Goal: Task Accomplishment & Management: Manage account settings

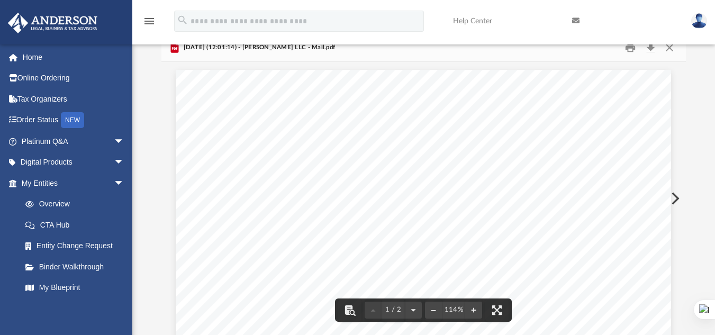
scroll to position [34, 0]
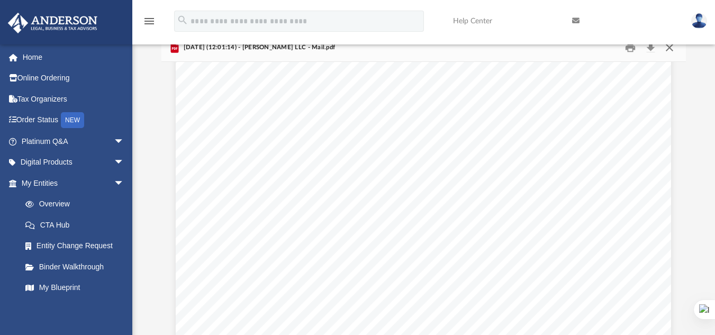
click at [670, 50] on button "Close" at bounding box center [669, 47] width 19 height 16
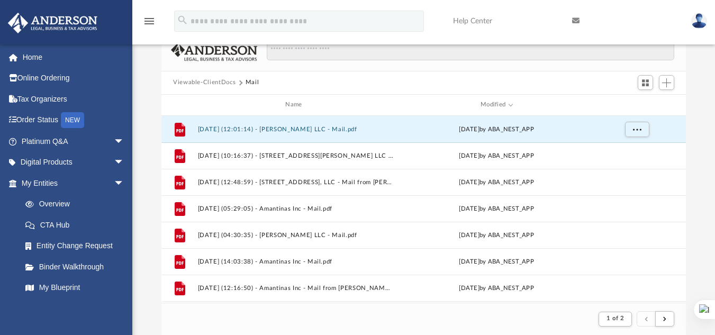
scroll to position [0, 0]
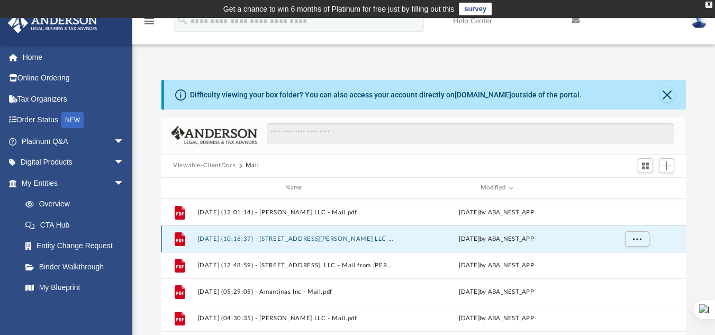
click at [303, 238] on button "[DATE] (10:16:37) - [STREET_ADDRESS][PERSON_NAME] LLC - Mail from NAVY FEDERAL …" at bounding box center [296, 238] width 196 height 7
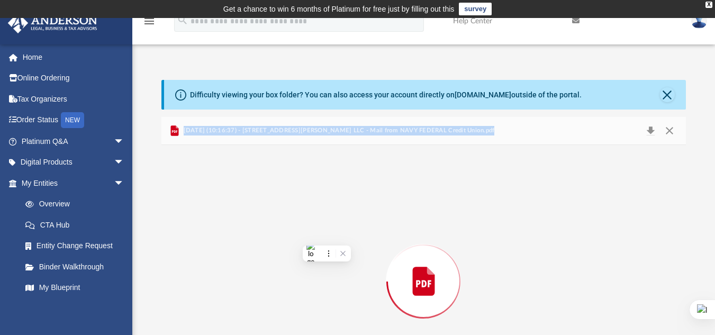
scroll to position [83, 0]
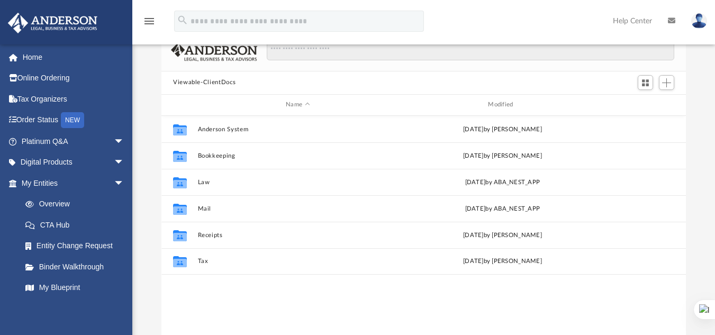
scroll to position [233, 517]
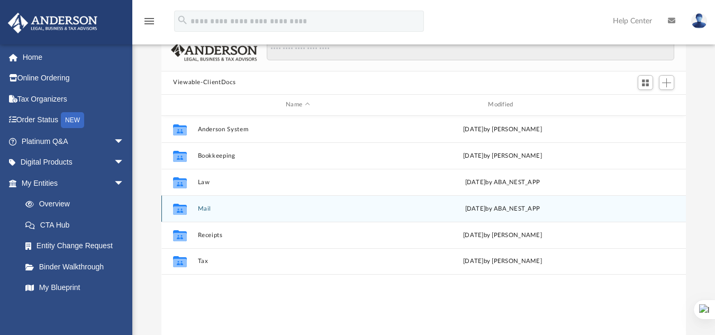
click at [204, 209] on button "Mail" at bounding box center [298, 208] width 200 height 7
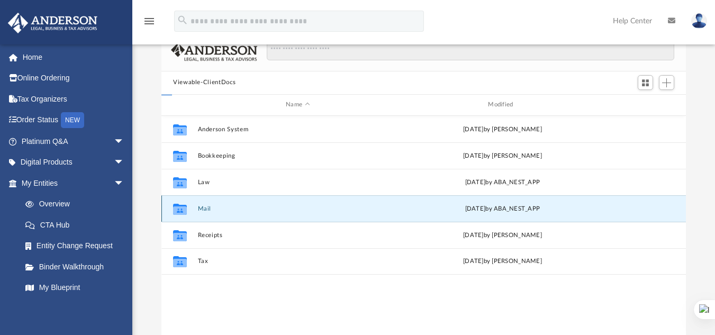
click at [204, 209] on button "Mail" at bounding box center [298, 208] width 200 height 7
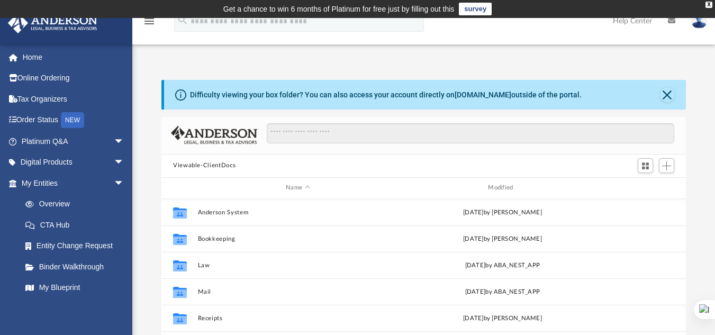
scroll to position [233, 517]
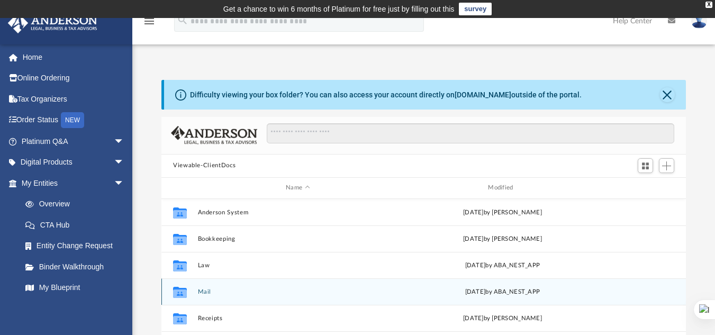
click at [202, 297] on div "Collaborated Folder Mail Wed Sep 3 2025 by ABA_NEST_APP" at bounding box center [423, 291] width 525 height 26
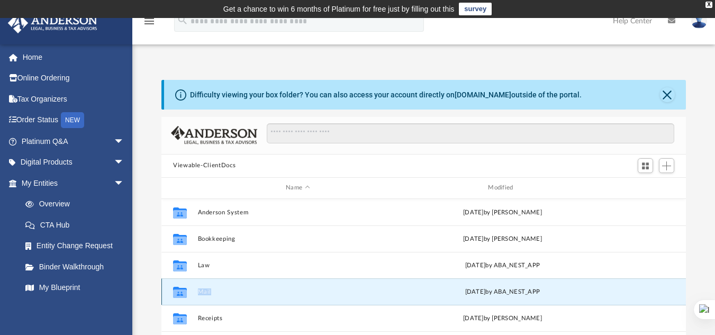
click at [202, 297] on div "Collaborated Folder Mail Wed Sep 3 2025 by ABA_NEST_APP" at bounding box center [423, 291] width 525 height 26
click at [238, 290] on button "Mail" at bounding box center [298, 291] width 200 height 7
click at [235, 292] on button "Mail" at bounding box center [298, 291] width 200 height 7
click at [210, 293] on button "Mail" at bounding box center [298, 291] width 200 height 7
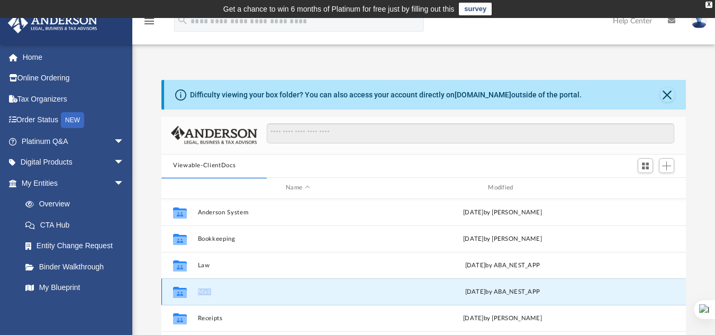
click at [206, 293] on button "Mail" at bounding box center [298, 291] width 200 height 7
click at [136, 296] on div "Difficulty viewing your box folder? You can also access your account directly o…" at bounding box center [423, 249] width 583 height 338
click at [202, 296] on div "Collaborated Folder Mail Wed Sep 3 2025 by ABA_NEST_APP" at bounding box center [423, 291] width 525 height 26
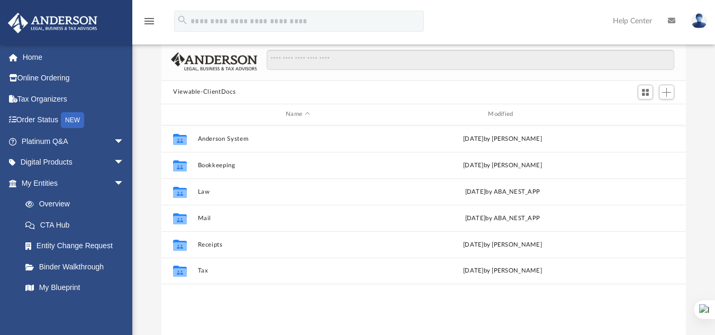
scroll to position [75, 0]
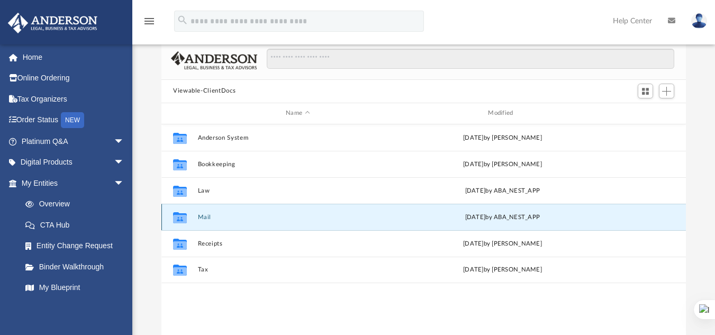
click at [209, 216] on button "Mail" at bounding box center [298, 216] width 200 height 7
click at [471, 218] on div "[DATE] by ABA_NEST_APP" at bounding box center [502, 217] width 200 height 10
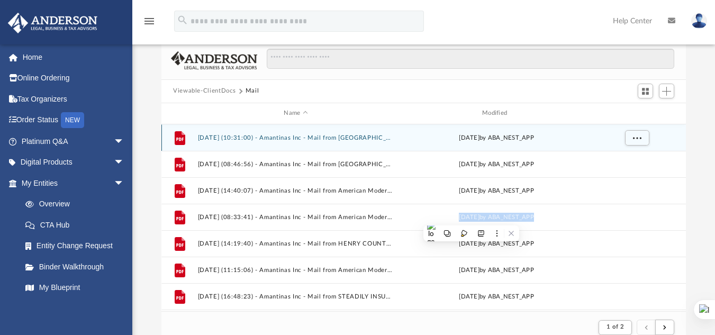
scroll to position [200, 517]
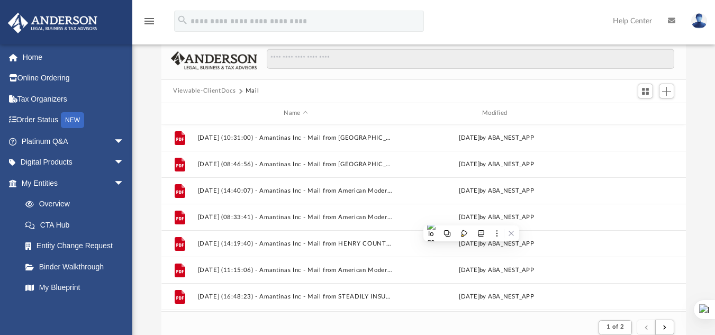
click at [472, 98] on div "Viewable-ClientDocs Mail" at bounding box center [423, 91] width 525 height 23
click at [495, 114] on div "Modified" at bounding box center [496, 114] width 196 height 10
click at [510, 110] on div "Modified" at bounding box center [496, 114] width 196 height 10
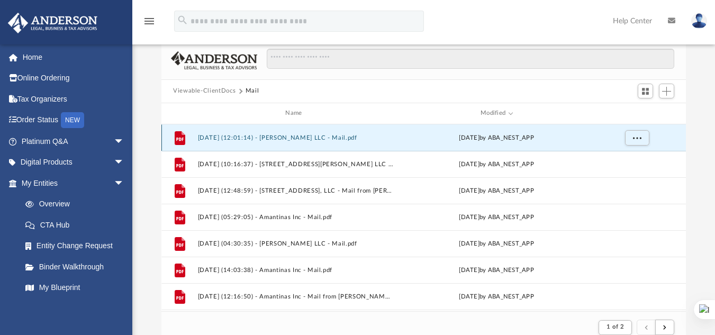
click at [319, 134] on button "[DATE] (12:01:14) - [PERSON_NAME] LLC - Mail.pdf" at bounding box center [296, 137] width 196 height 7
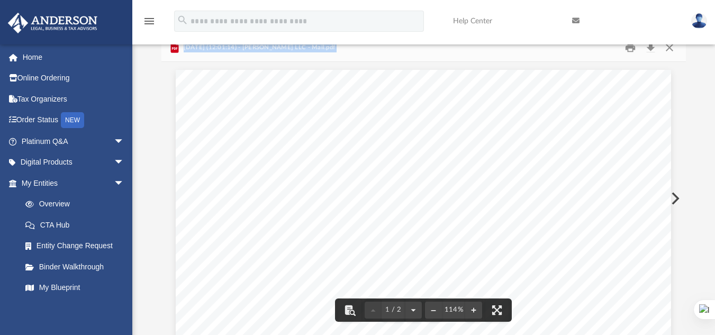
scroll to position [88, 0]
